Goal: Share content

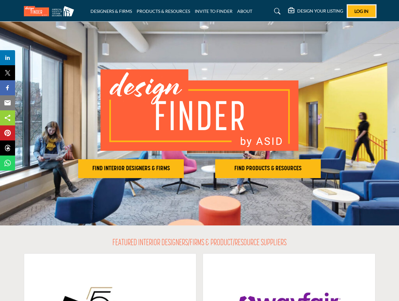
click at [361, 11] on span "Log In" at bounding box center [361, 10] width 14 height 5
click at [131, 169] on h2 "FIND INTERIOR DESIGNERS & FIRMS" at bounding box center [131, 169] width 102 height 8
click at [268, 169] on h2 "FIND PRODUCTS & RESOURCES" at bounding box center [268, 169] width 102 height 8
click at [8, 58] on span "Share" at bounding box center [11, 58] width 18 height 8
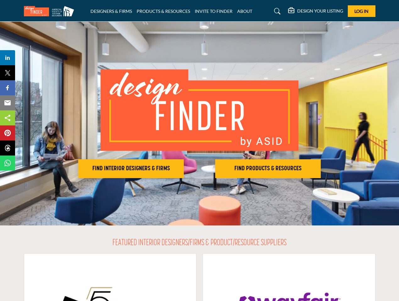
click at [8, 73] on span "Tweet" at bounding box center [11, 73] width 18 height 8
click at [8, 88] on span "Share" at bounding box center [11, 88] width 18 height 8
click at [8, 103] on span "Email" at bounding box center [10, 103] width 17 height 8
click at [8, 118] on span "Share" at bounding box center [11, 118] width 18 height 8
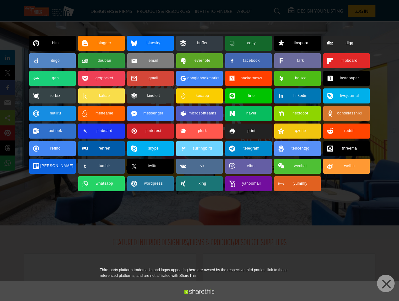
click at [8, 133] on span "Pin" at bounding box center [8, 133] width 12 height 8
